Goal: Task Accomplishment & Management: Manage account settings

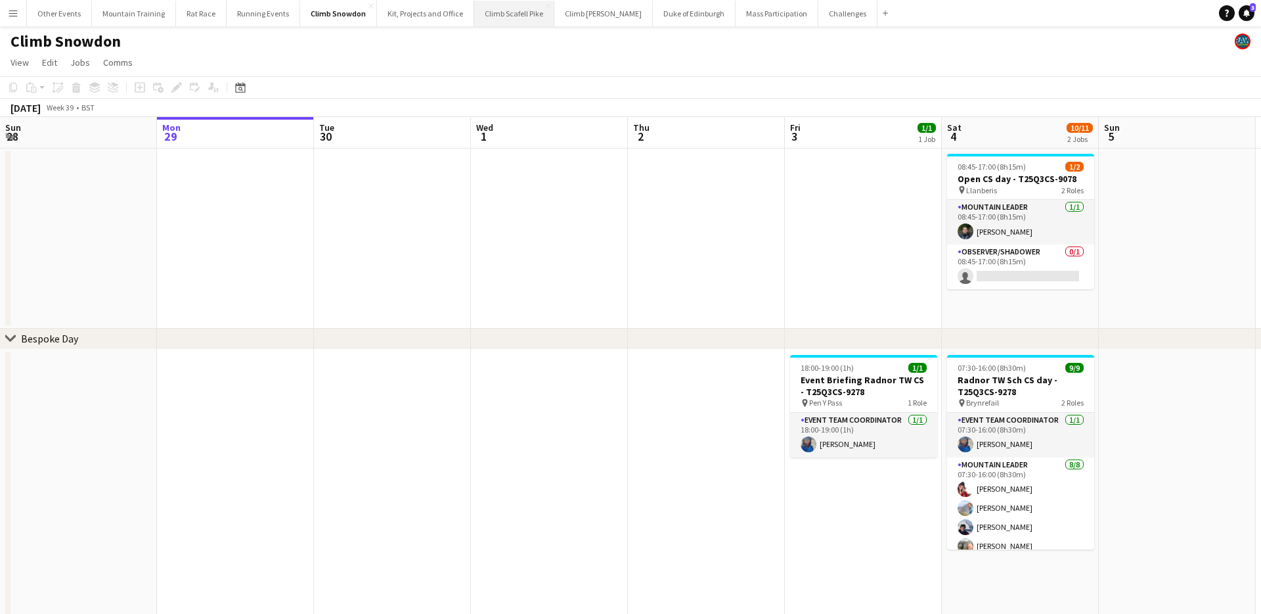
click at [513, 13] on button "Climb Scafell Pike Close" at bounding box center [514, 14] width 80 height 26
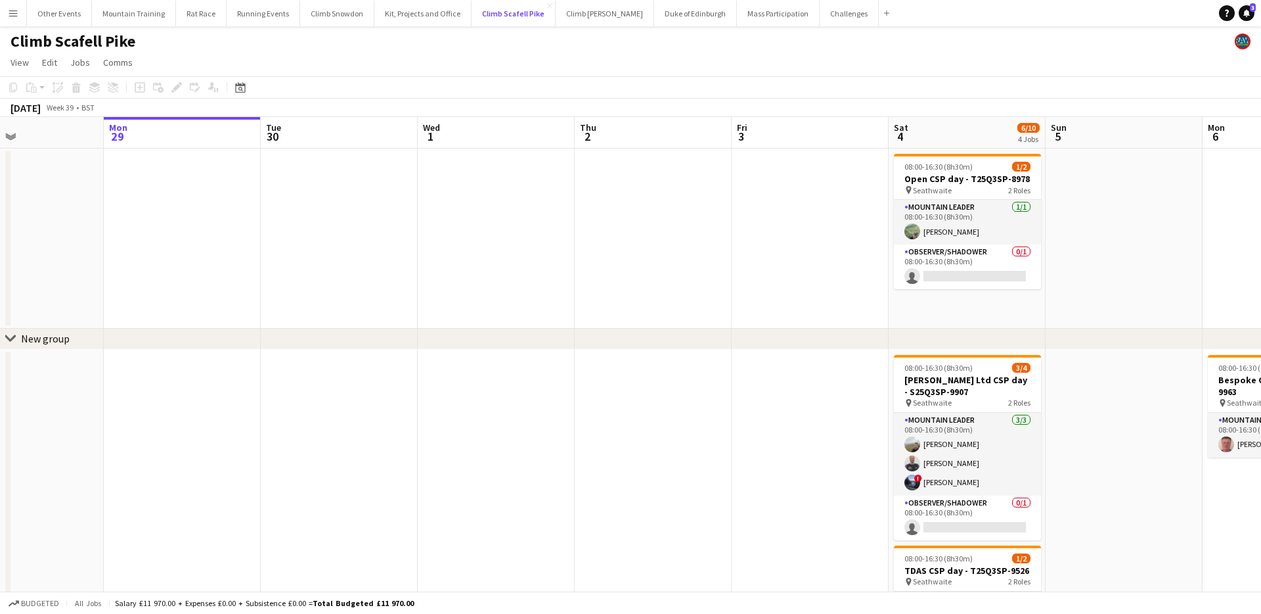
scroll to position [0, 365]
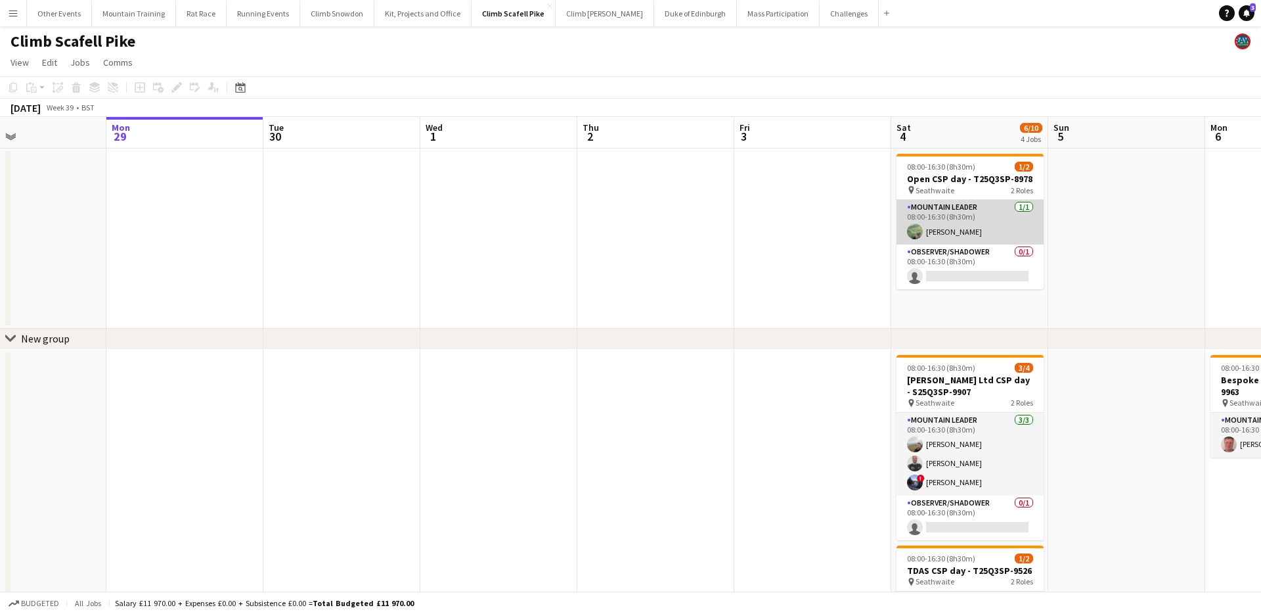
click at [965, 223] on app-card-role "Mountain Leader [DATE] 08:00-16:30 (8h30m) [PERSON_NAME]" at bounding box center [970, 222] width 147 height 45
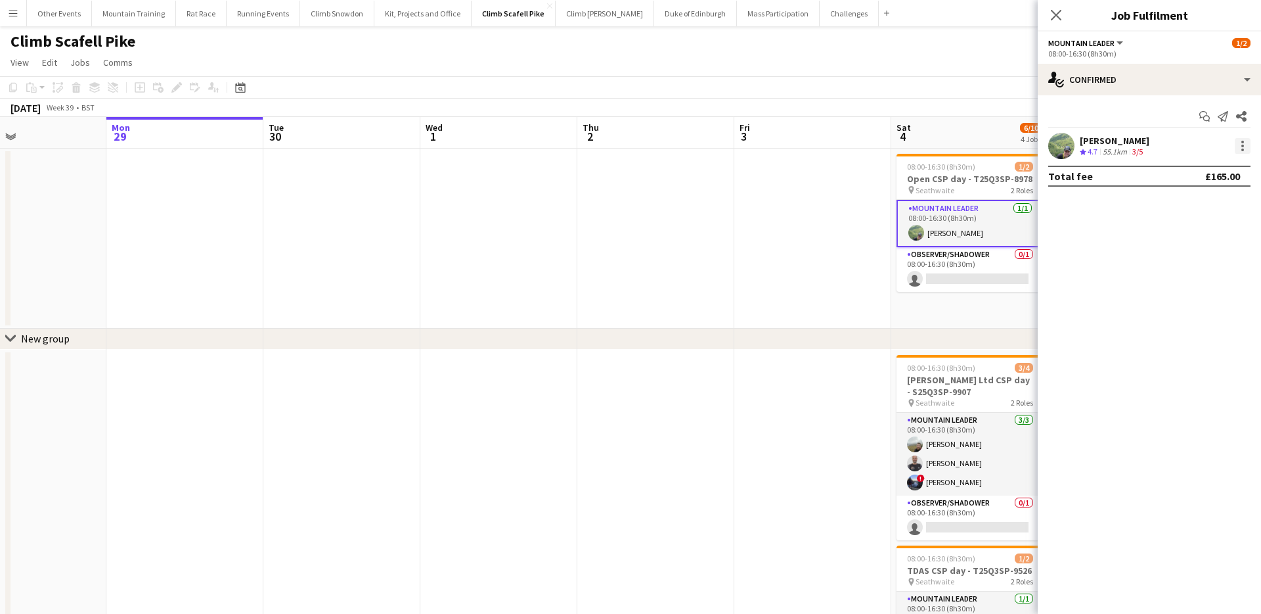
click at [1242, 141] on div at bounding box center [1243, 142] width 3 height 3
drag, startPoint x: 1198, startPoint y: 298, endPoint x: 1194, endPoint y: 289, distance: 10.3
click at [1198, 298] on span "Remove" at bounding box center [1199, 296] width 81 height 12
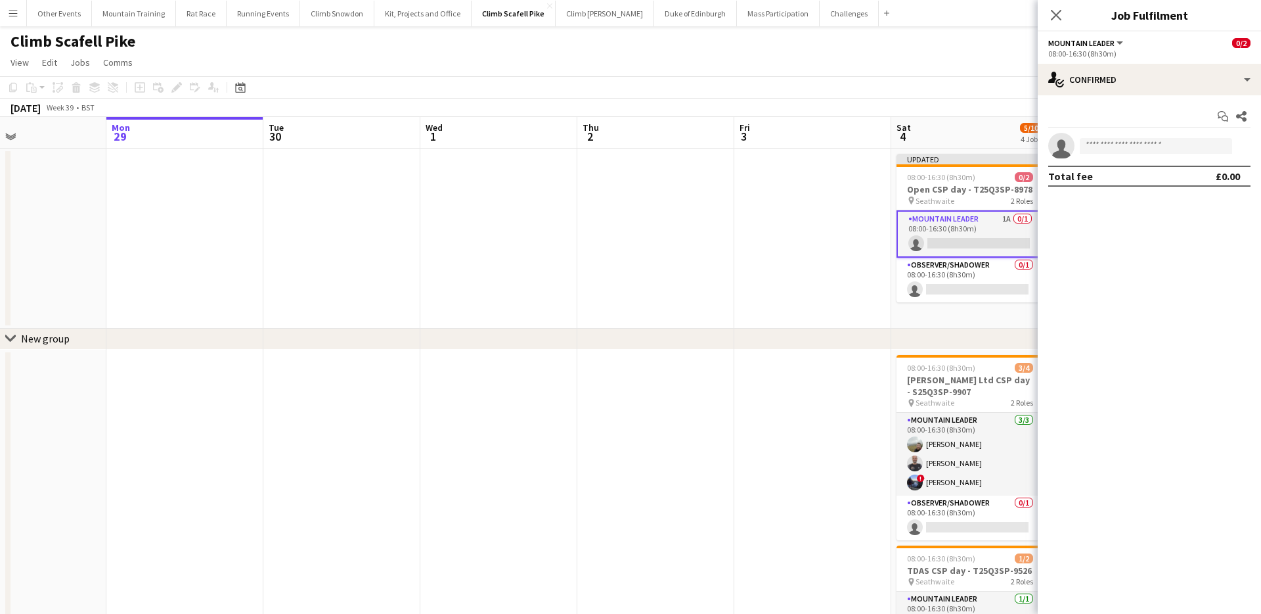
drag, startPoint x: 986, startPoint y: 56, endPoint x: 1175, endPoint y: 106, distance: 195.2
click at [991, 57] on app-page-menu "View Day view expanded Day view collapsed Month view Date picker Jump to [DATE]…" at bounding box center [630, 63] width 1261 height 25
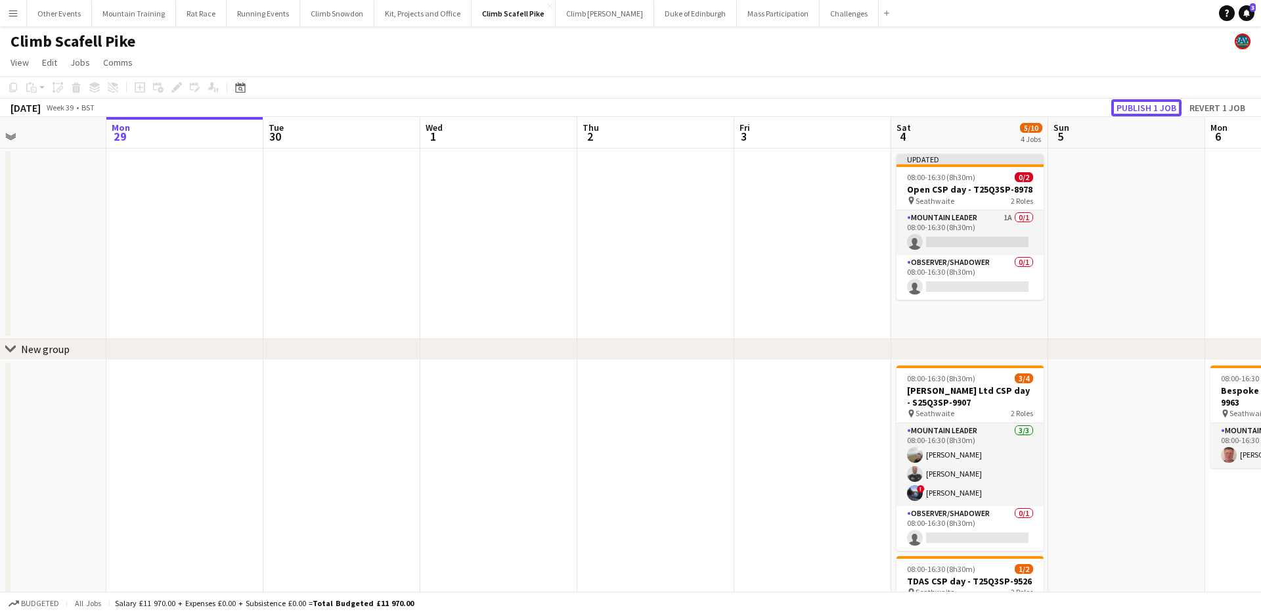
drag, startPoint x: 1156, startPoint y: 104, endPoint x: 1070, endPoint y: 200, distance: 128.4
click at [1153, 106] on button "Publish 1 job" at bounding box center [1147, 107] width 70 height 17
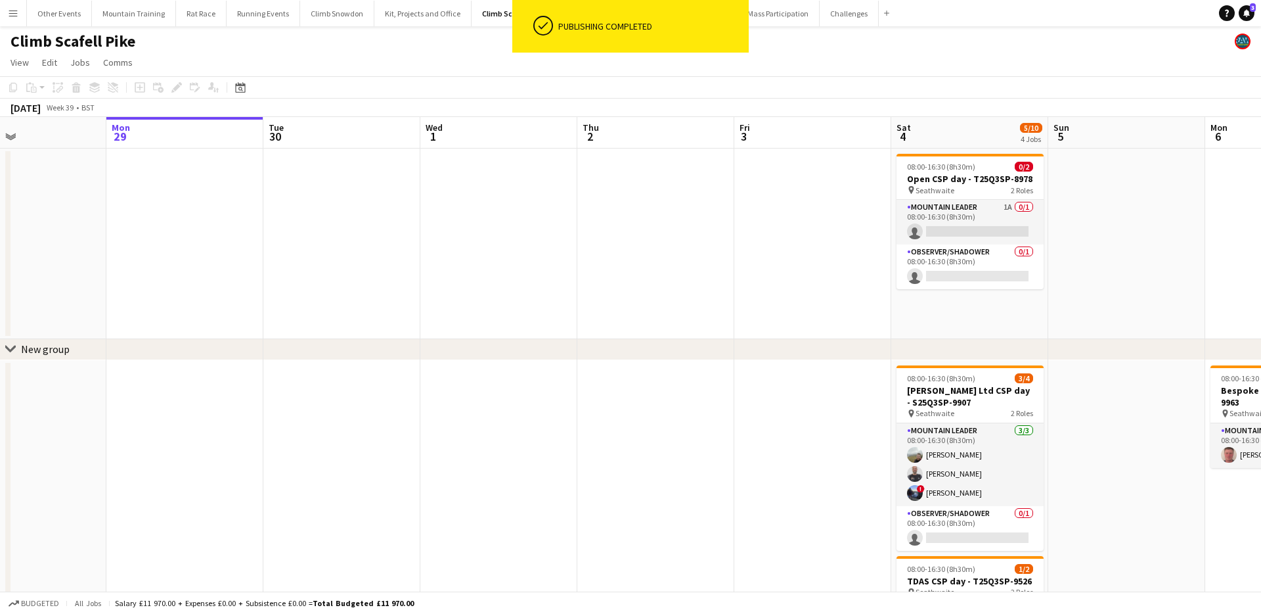
click at [978, 223] on app-calendar-viewport "Fri 26 Sat 27 2/4 2 Jobs Sun 28 Mon 29 Tue 30 Wed 1 Thu 2 Fri 3 Sat 4 5/10 4 Jo…" at bounding box center [630, 500] width 1261 height 767
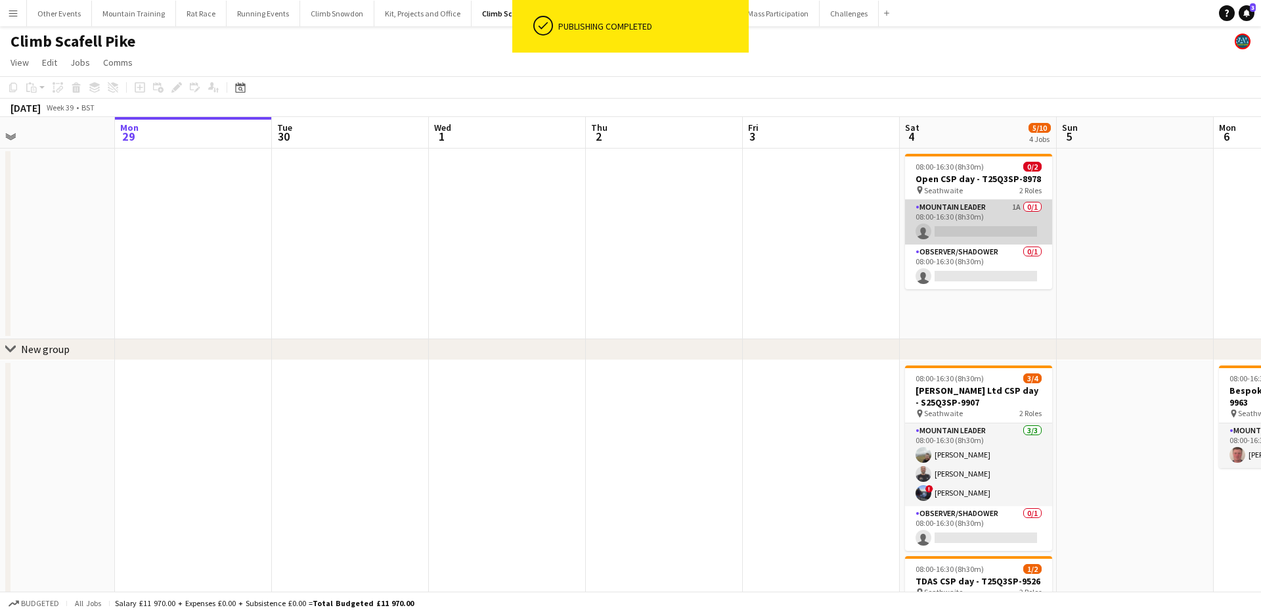
click at [994, 219] on app-card-role "Mountain Leader 1A 0/1 08:00-16:30 (8h30m) single-neutral-actions" at bounding box center [978, 222] width 147 height 45
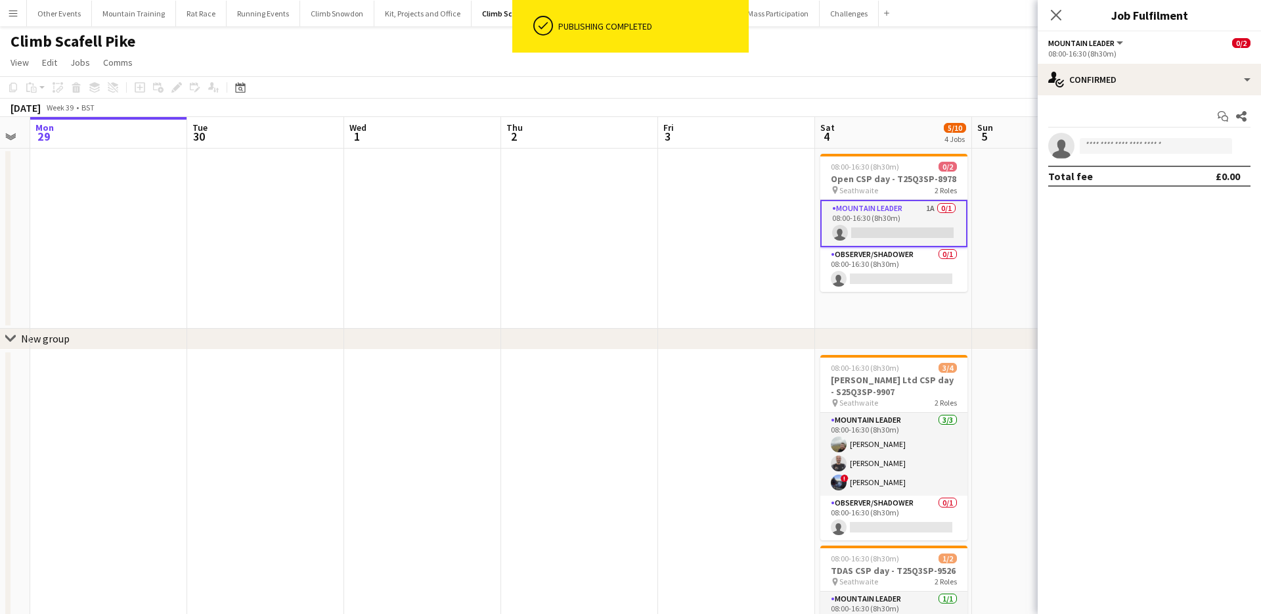
scroll to position [0, 470]
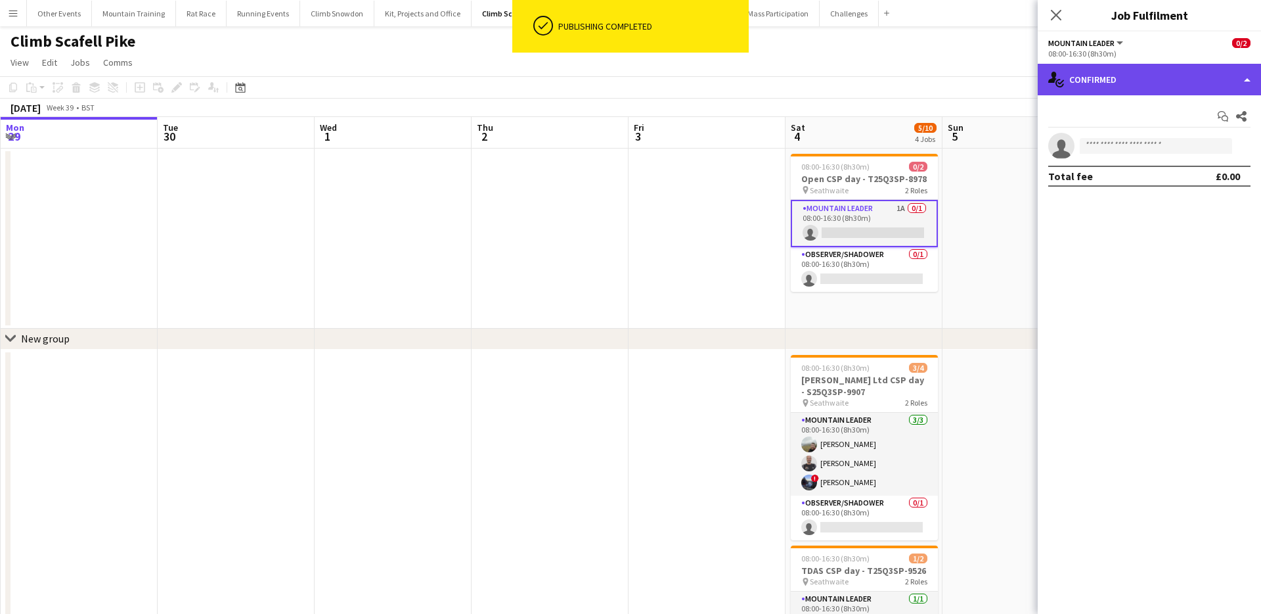
click at [1173, 78] on div "single-neutral-actions-check-2 Confirmed" at bounding box center [1149, 80] width 223 height 32
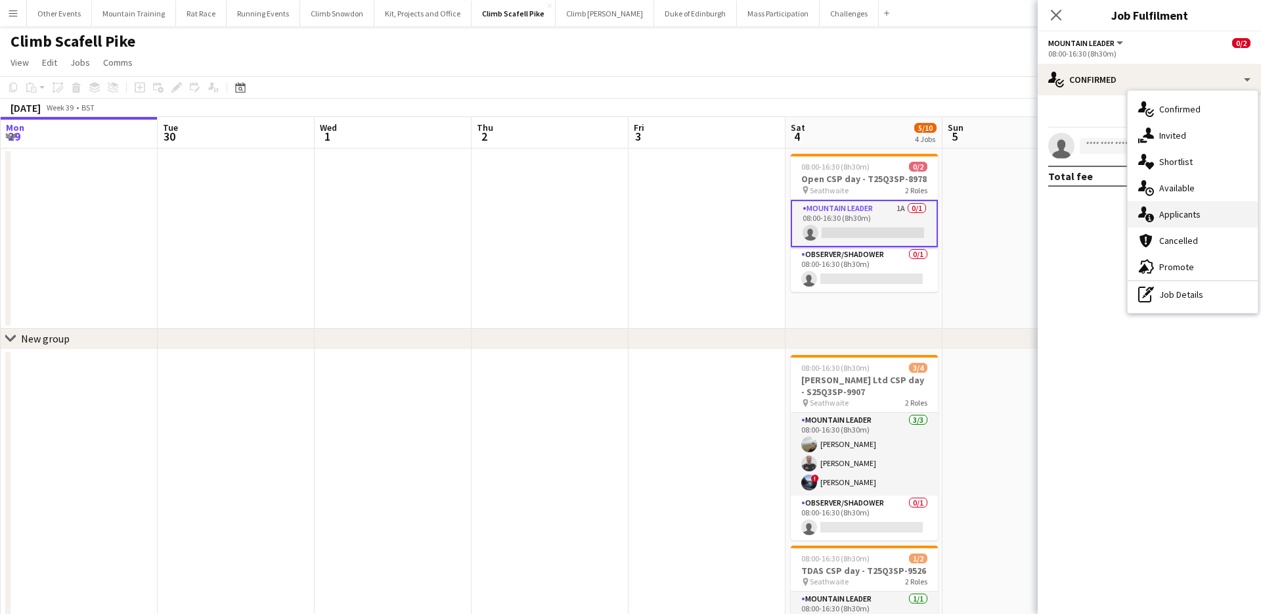
click at [1192, 213] on span "Applicants" at bounding box center [1180, 214] width 41 height 12
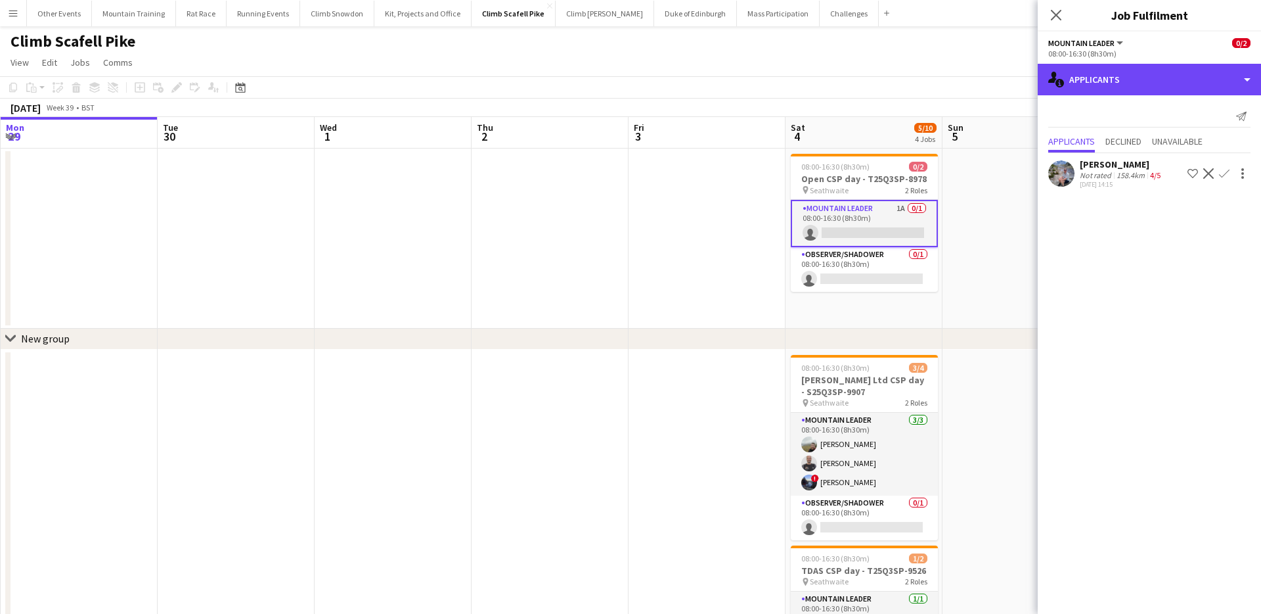
drag, startPoint x: 1123, startPoint y: 78, endPoint x: 1144, endPoint y: 97, distance: 28.9
click at [1123, 78] on div "single-neutral-actions-information Applicants" at bounding box center [1149, 80] width 223 height 32
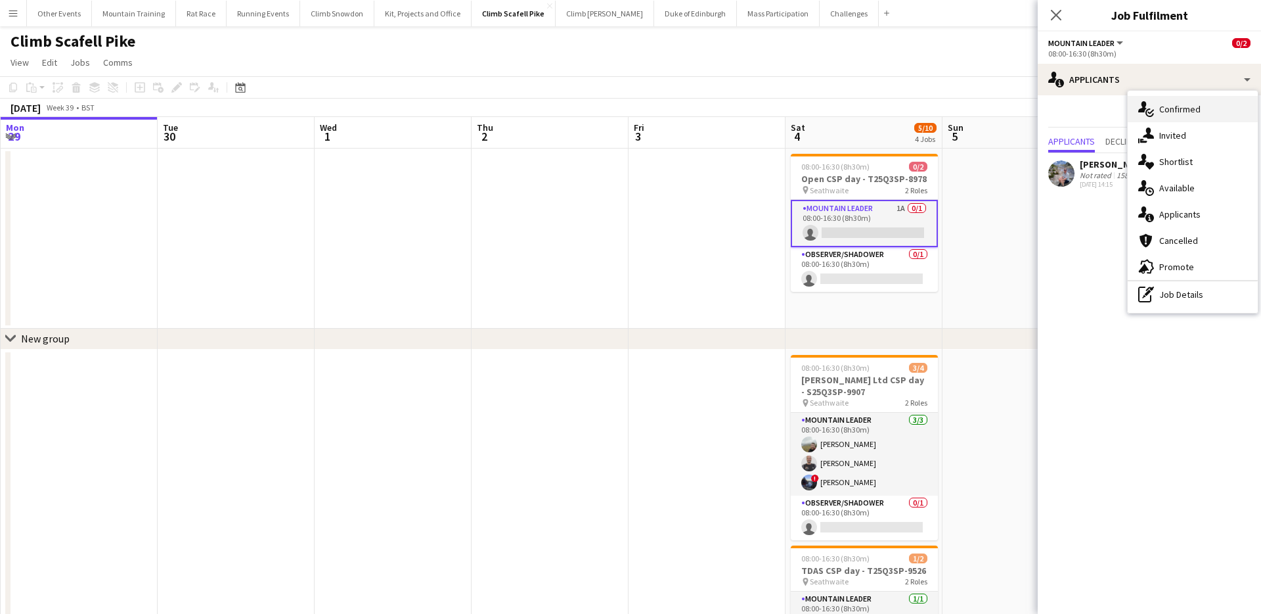
click at [1175, 103] on span "Confirmed" at bounding box center [1180, 109] width 41 height 12
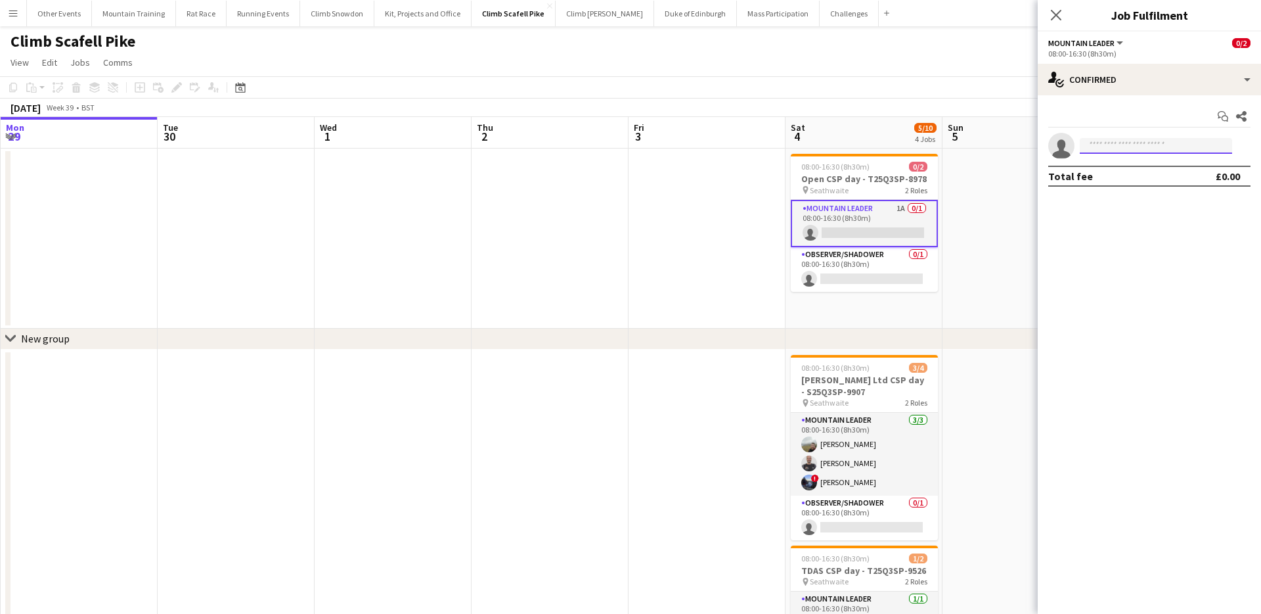
click at [1125, 152] on input at bounding box center [1156, 146] width 152 height 16
type input "***"
click at [1146, 179] on span "[EMAIL_ADDRESS][DOMAIN_NAME]" at bounding box center [1156, 175] width 131 height 11
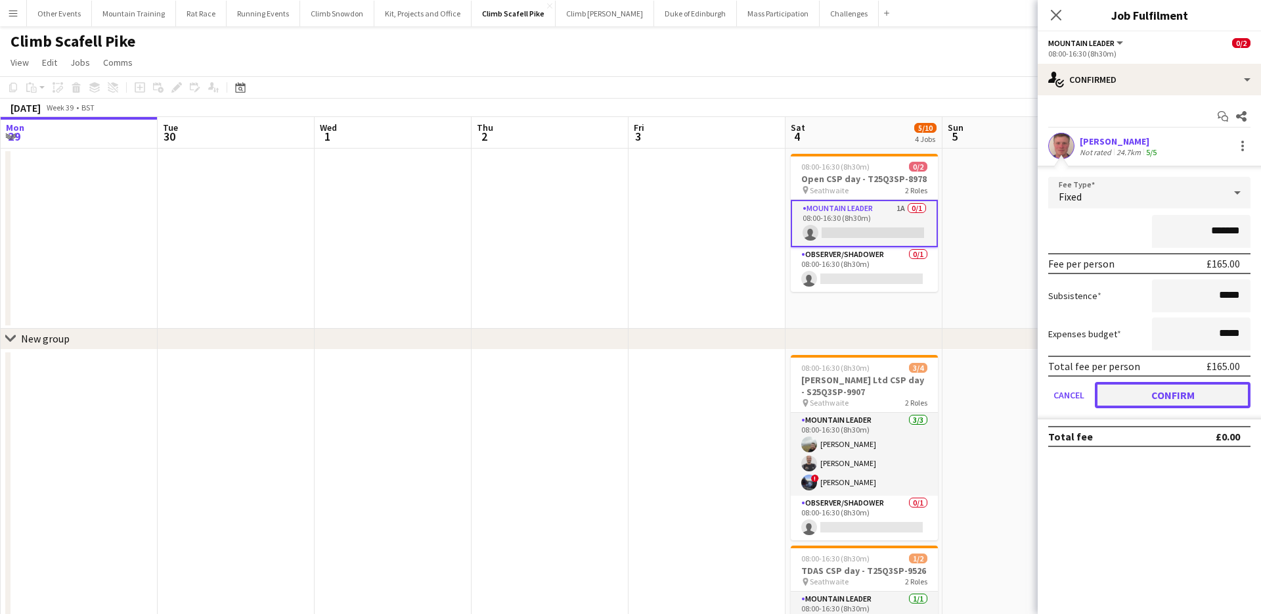
click at [1172, 383] on button "Confirm" at bounding box center [1173, 395] width 156 height 26
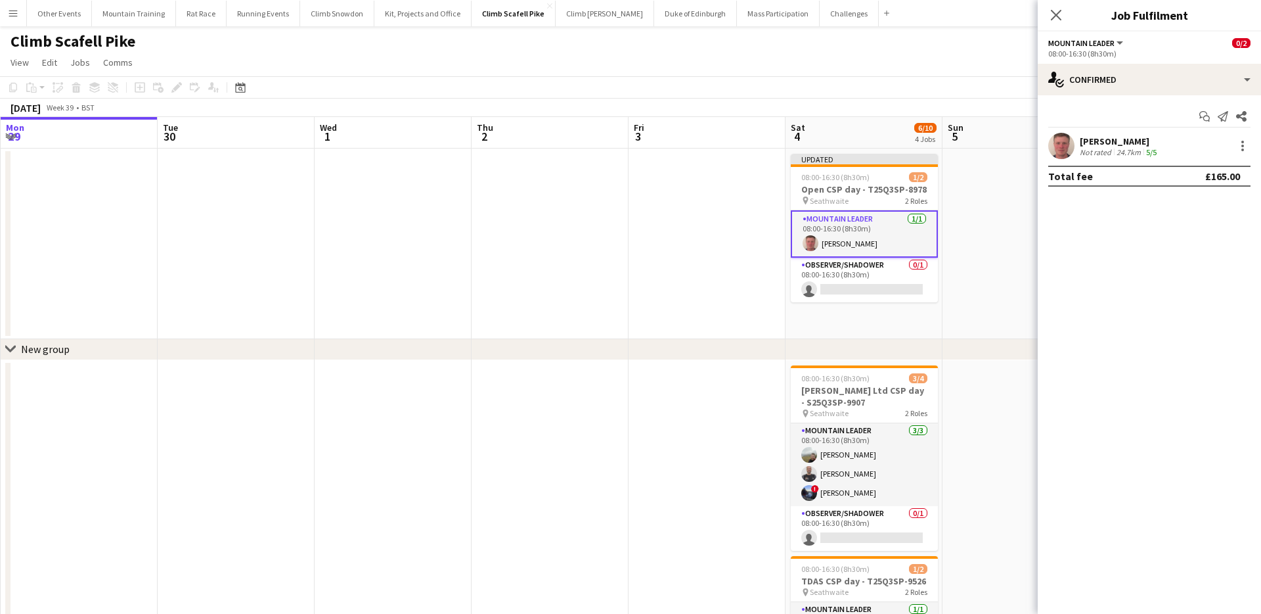
click at [988, 88] on app-toolbar "Copy Paste Paste Command V Paste with crew Command Shift V Paste linked Job [GE…" at bounding box center [630, 87] width 1261 height 22
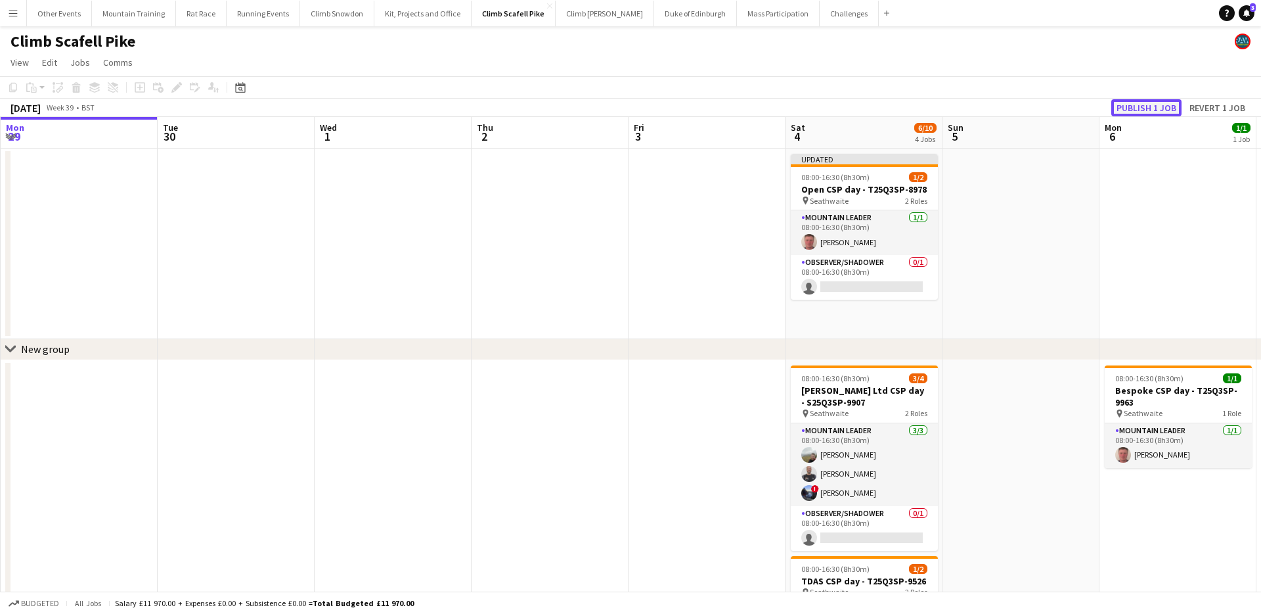
click at [1143, 104] on button "Publish 1 job" at bounding box center [1147, 107] width 70 height 17
